Goal: Task Accomplishment & Management: Manage account settings

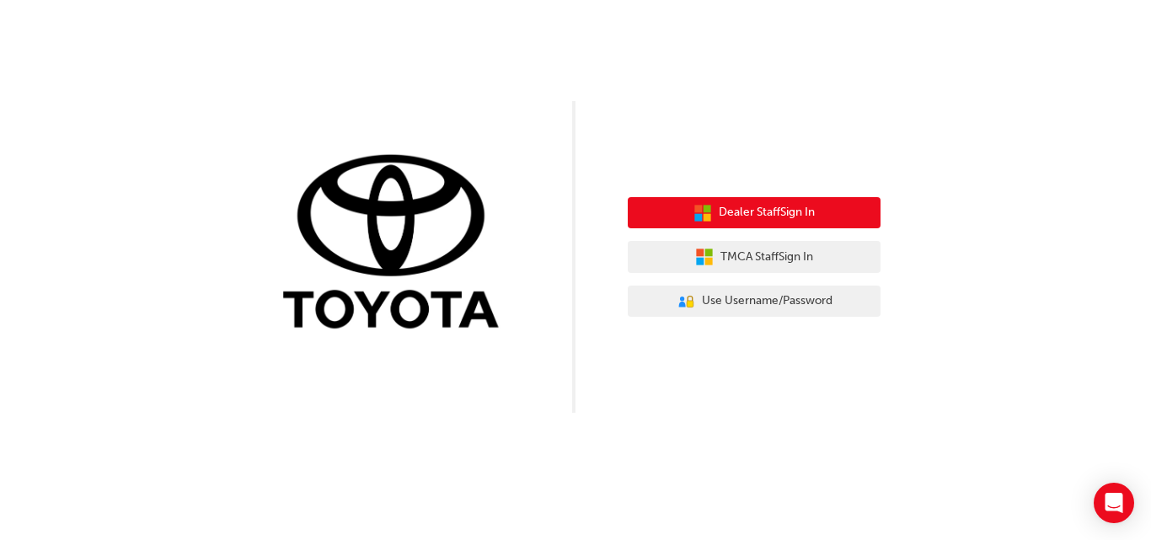
click at [725, 206] on span "Dealer Staff Sign In" at bounding box center [767, 212] width 96 height 19
click at [725, 211] on span "Dealer Staff Sign In" at bounding box center [767, 212] width 96 height 19
click at [779, 210] on span "Dealer Staff Sign In" at bounding box center [767, 212] width 96 height 19
click at [759, 209] on span "Dealer Staff Sign In" at bounding box center [767, 212] width 96 height 19
